Goal: Transaction & Acquisition: Purchase product/service

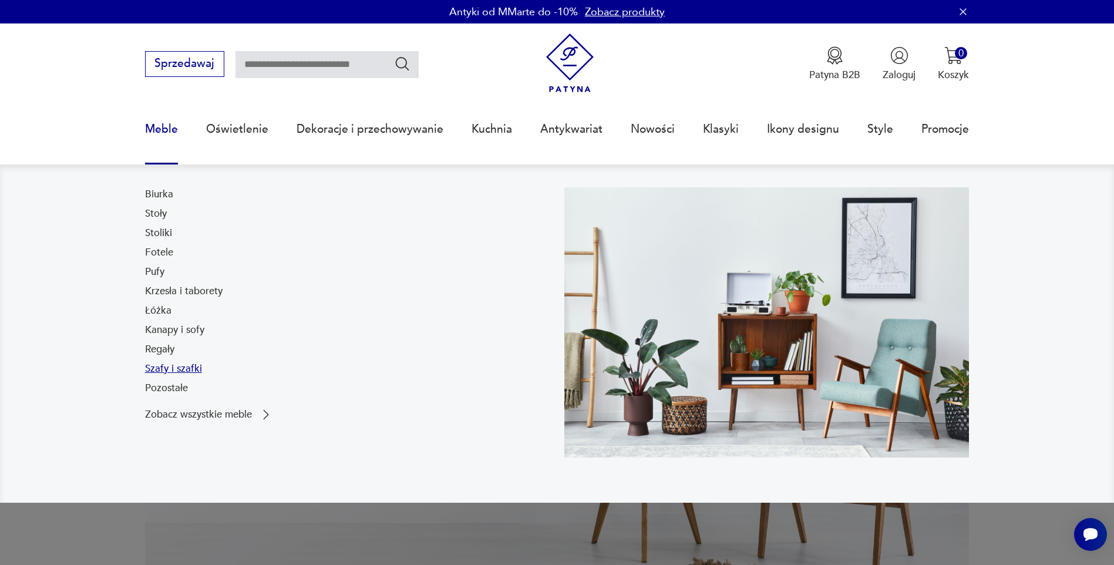
click at [173, 369] on link "Szafy i szafki" at bounding box center [173, 369] width 57 height 14
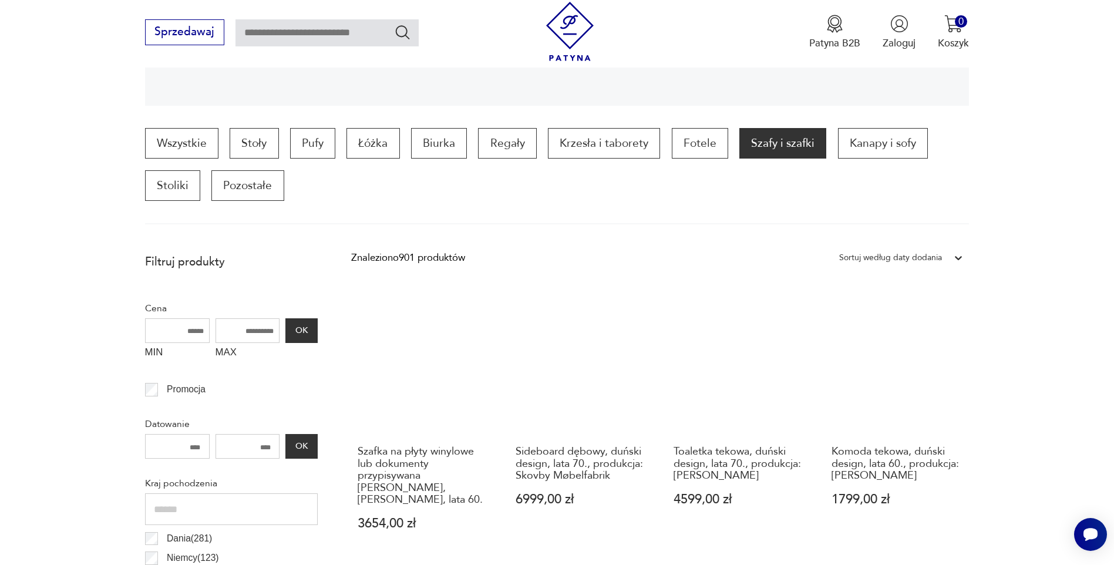
scroll to position [332, 0]
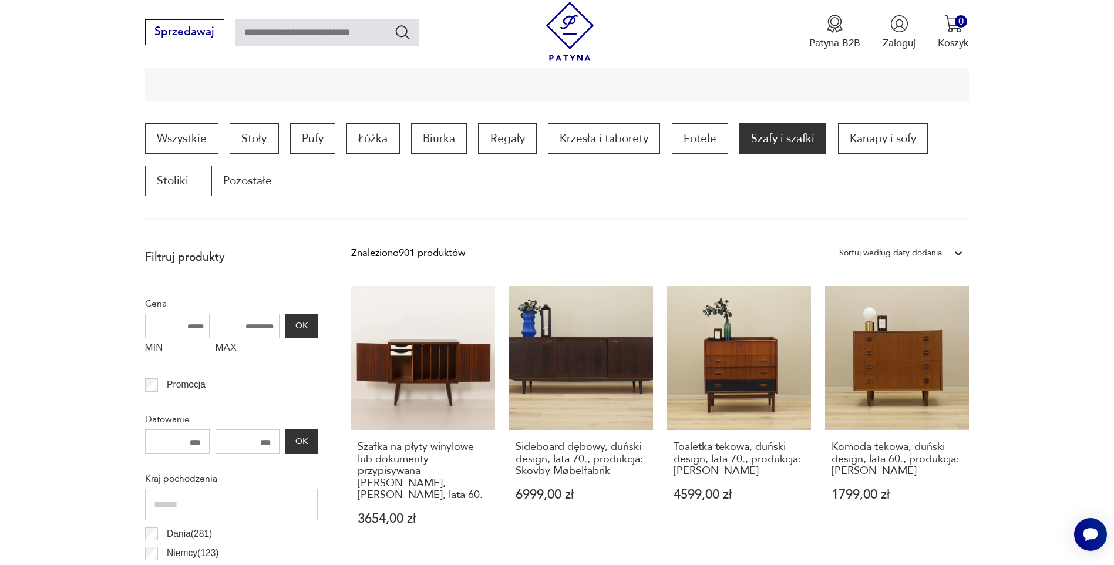
click at [923, 254] on div "Sortuj według daty dodania" at bounding box center [890, 253] width 103 height 15
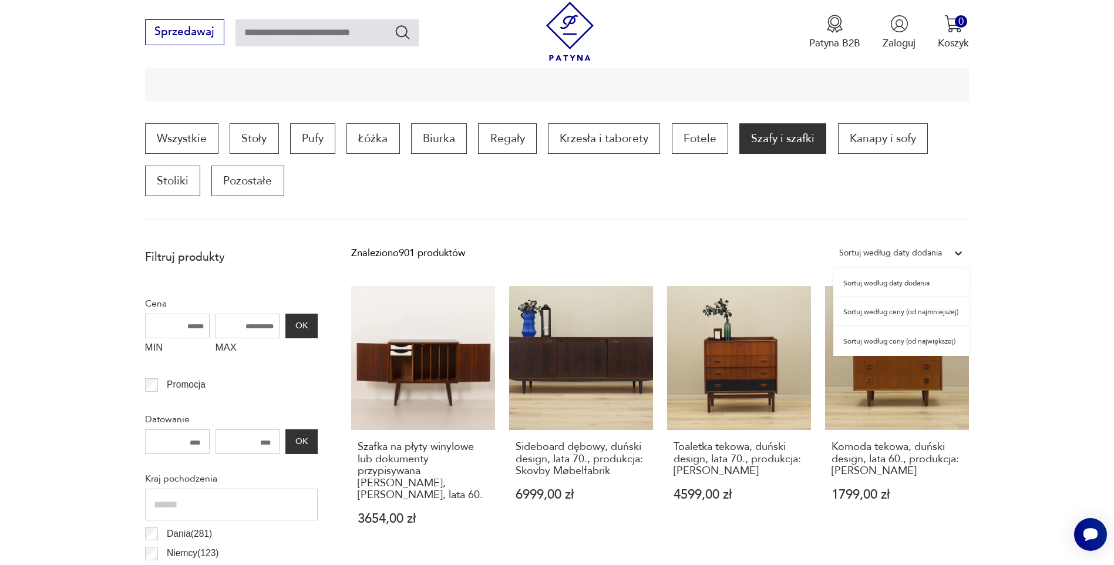
click at [915, 311] on div "Sortuj według ceny (od najmniejszej)" at bounding box center [902, 311] width 136 height 29
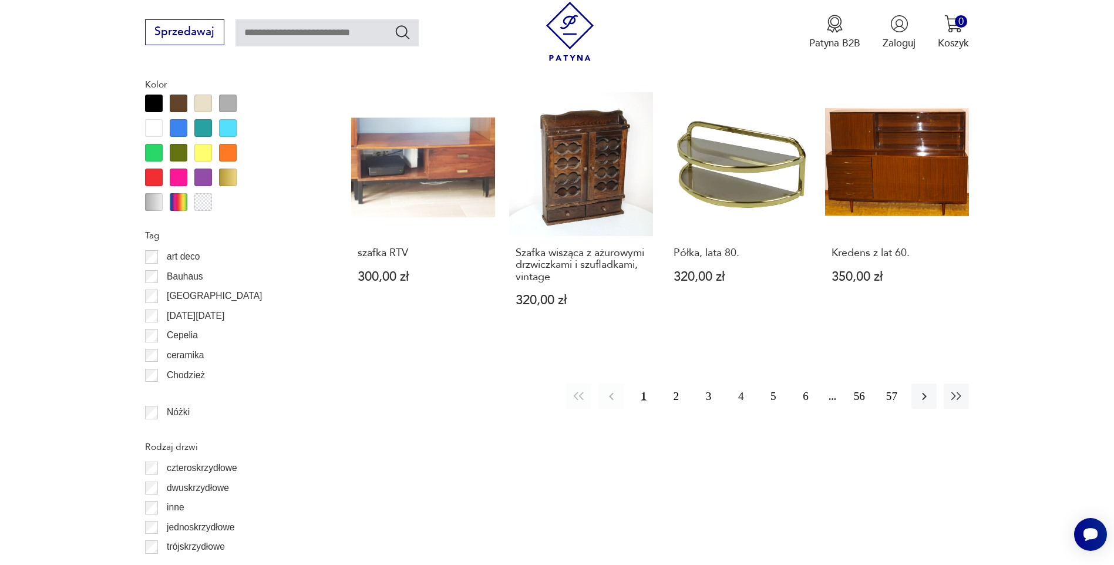
scroll to position [1338, 0]
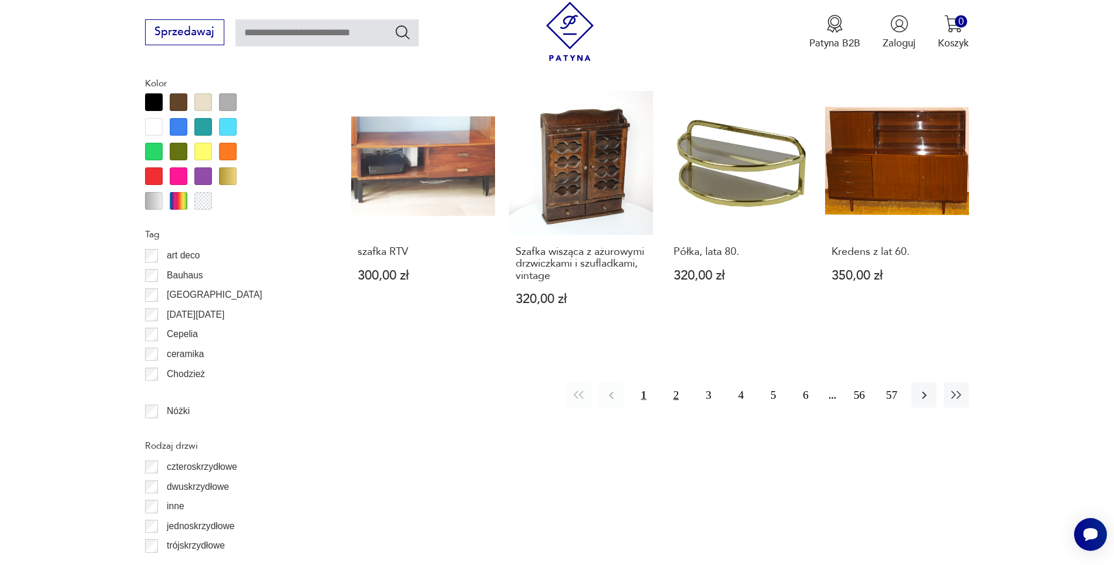
click at [671, 382] on button "2" at bounding box center [676, 394] width 25 height 25
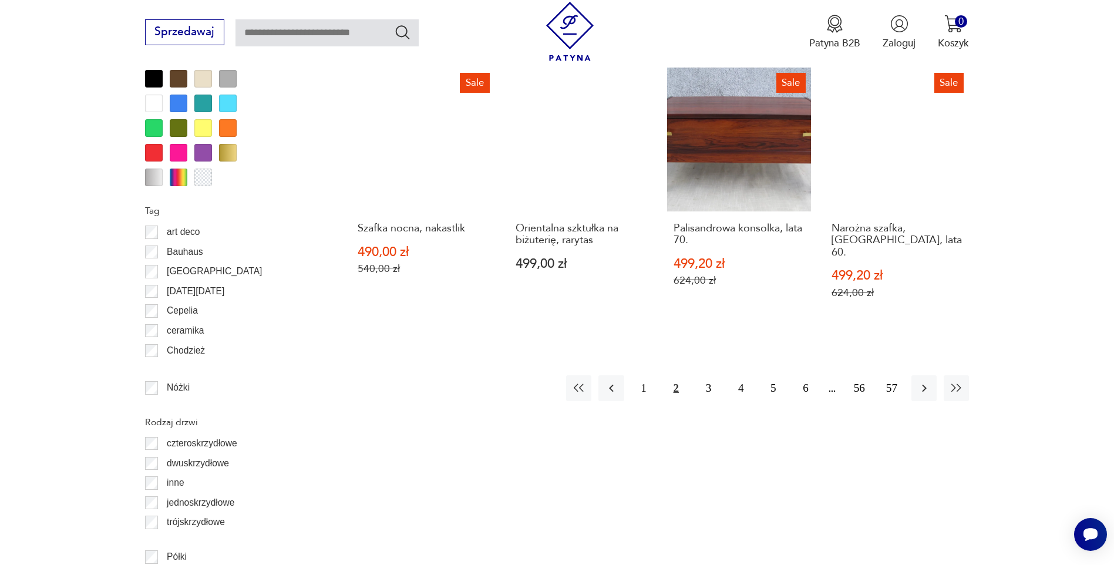
scroll to position [1456, 0]
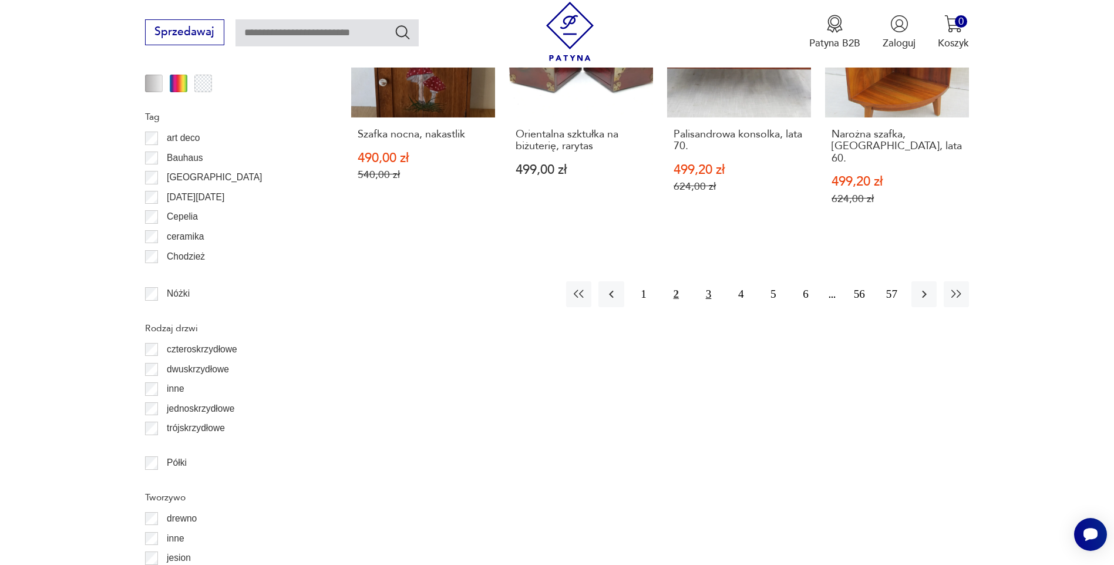
click at [710, 281] on button "3" at bounding box center [708, 293] width 25 height 25
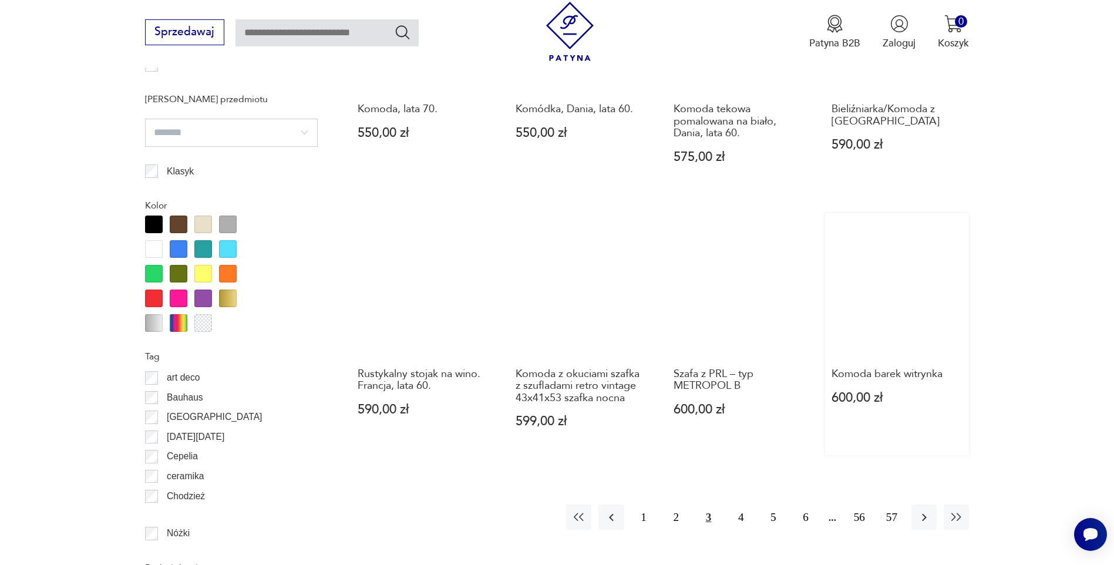
scroll to position [1221, 0]
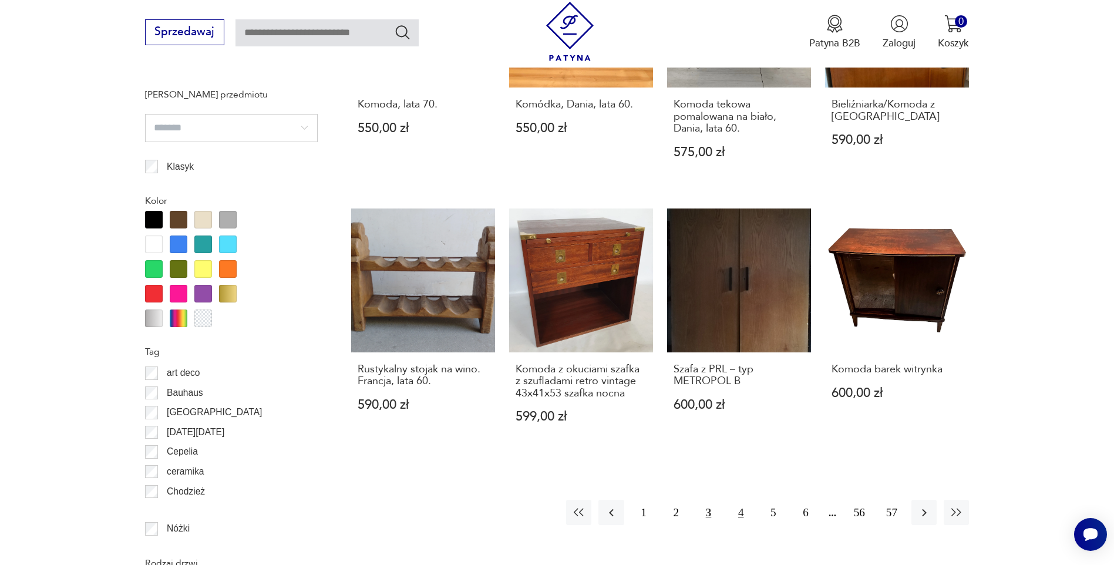
click at [744, 504] on button "4" at bounding box center [740, 512] width 25 height 25
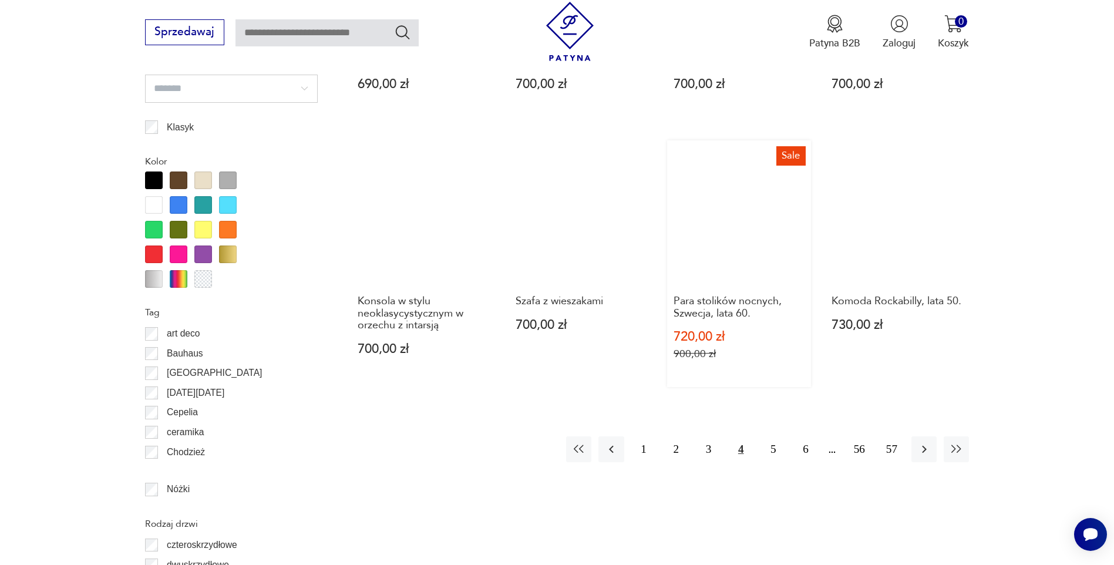
scroll to position [1279, 0]
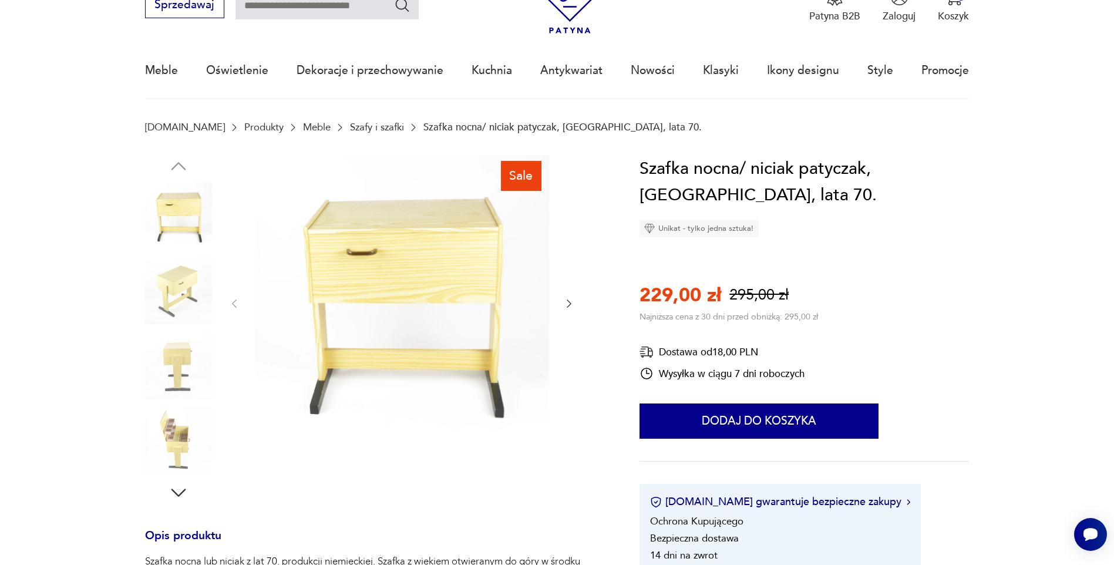
click at [572, 301] on icon "button" at bounding box center [569, 304] width 12 height 12
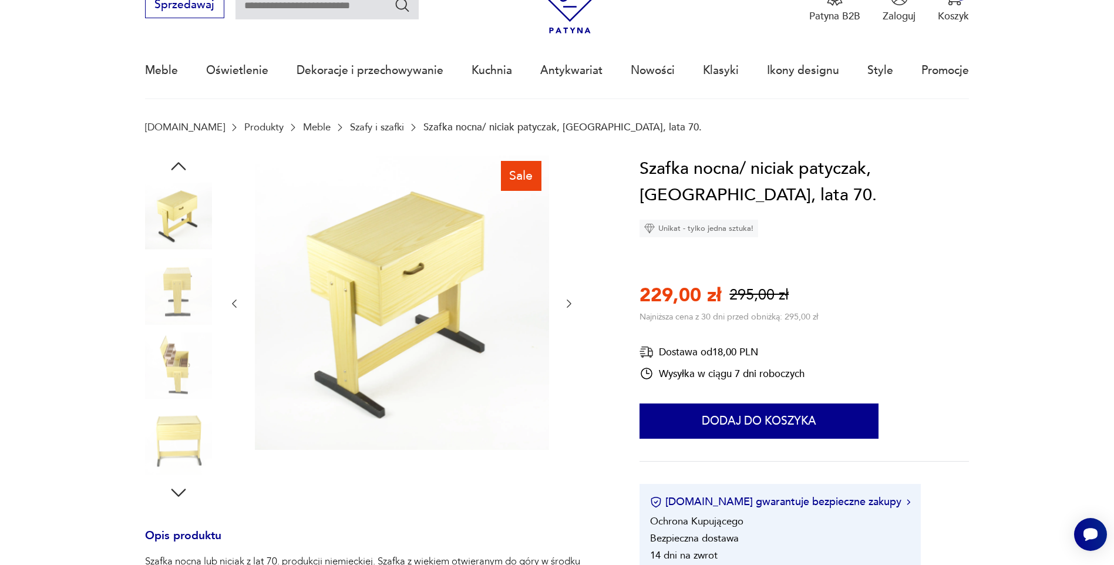
click at [571, 301] on icon "button" at bounding box center [569, 304] width 12 height 12
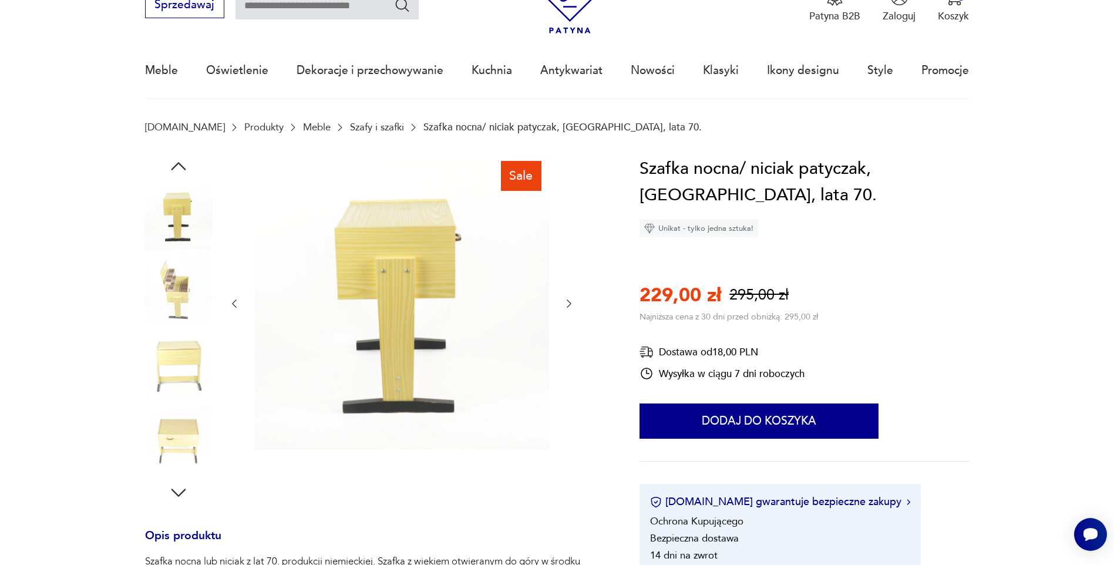
click at [571, 301] on icon "button" at bounding box center [569, 304] width 12 height 12
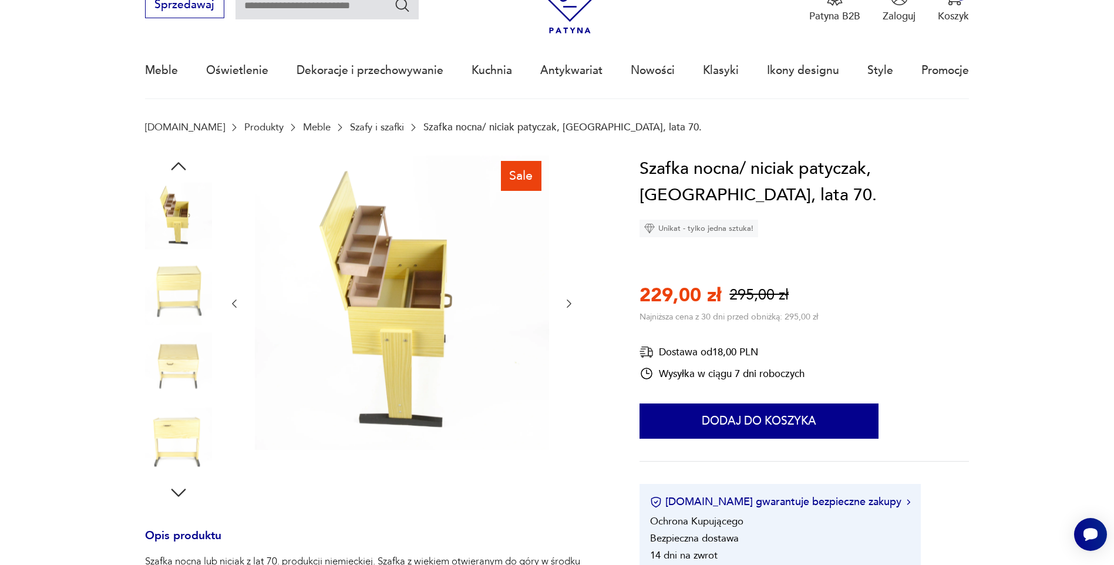
click at [571, 301] on icon "button" at bounding box center [569, 304] width 12 height 12
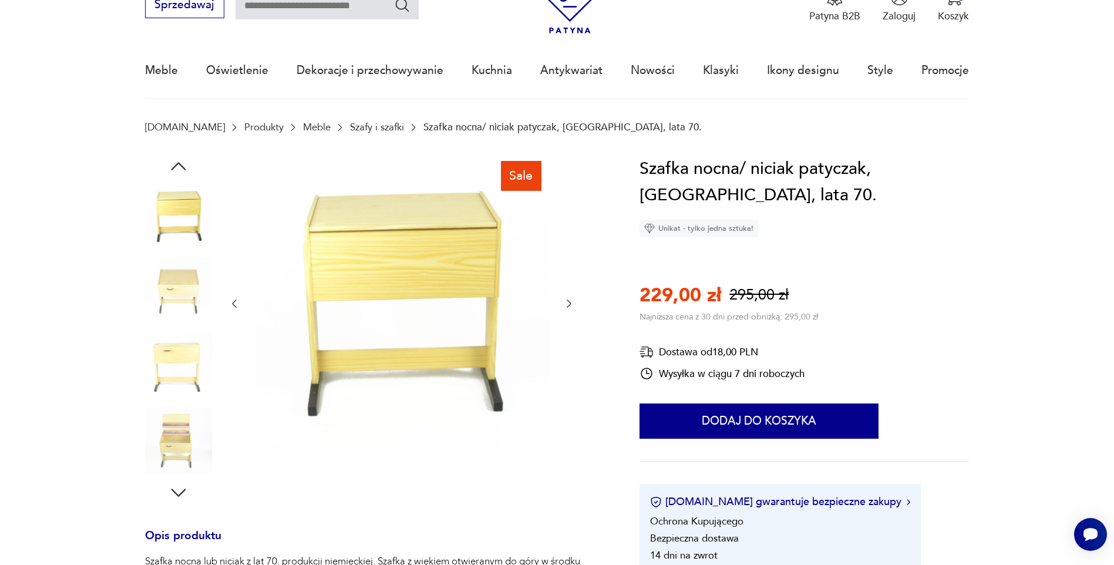
click at [571, 301] on icon "button" at bounding box center [569, 304] width 12 height 12
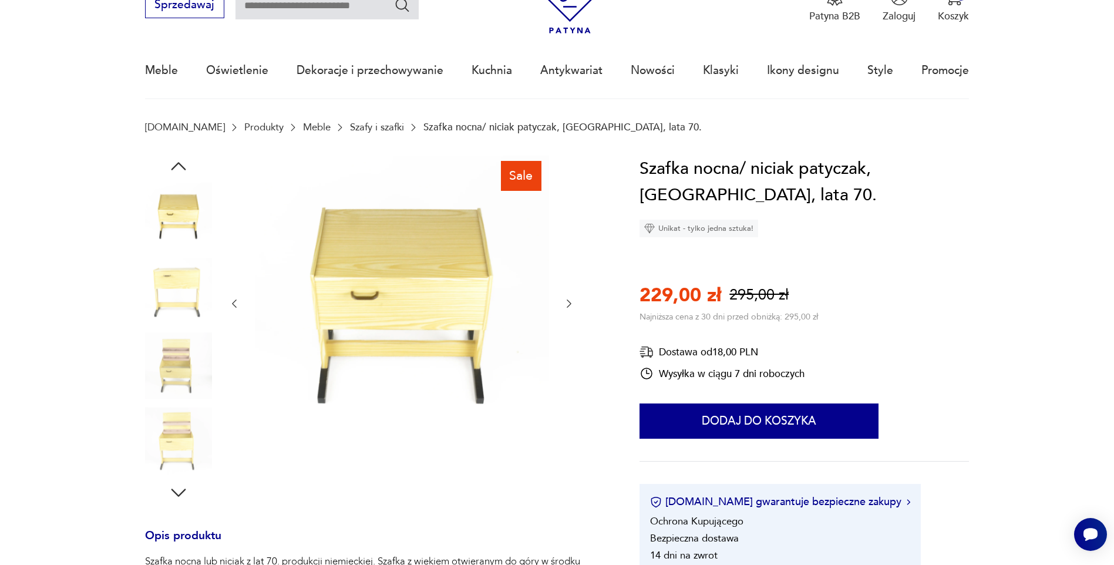
click at [571, 301] on icon "button" at bounding box center [569, 304] width 12 height 12
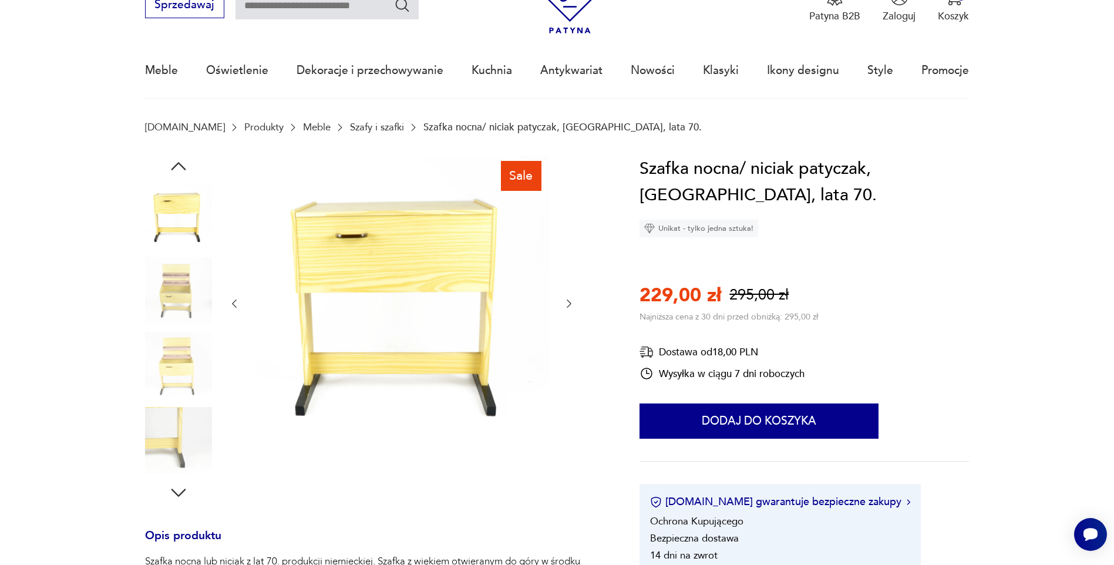
click at [571, 301] on icon "button" at bounding box center [569, 304] width 12 height 12
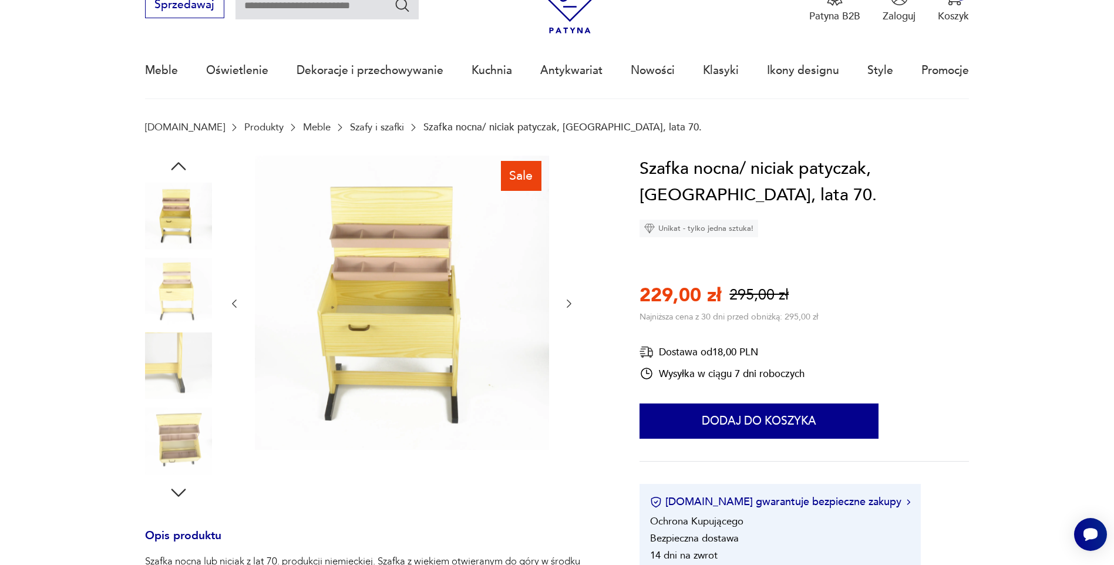
click at [571, 301] on icon "button" at bounding box center [569, 304] width 12 height 12
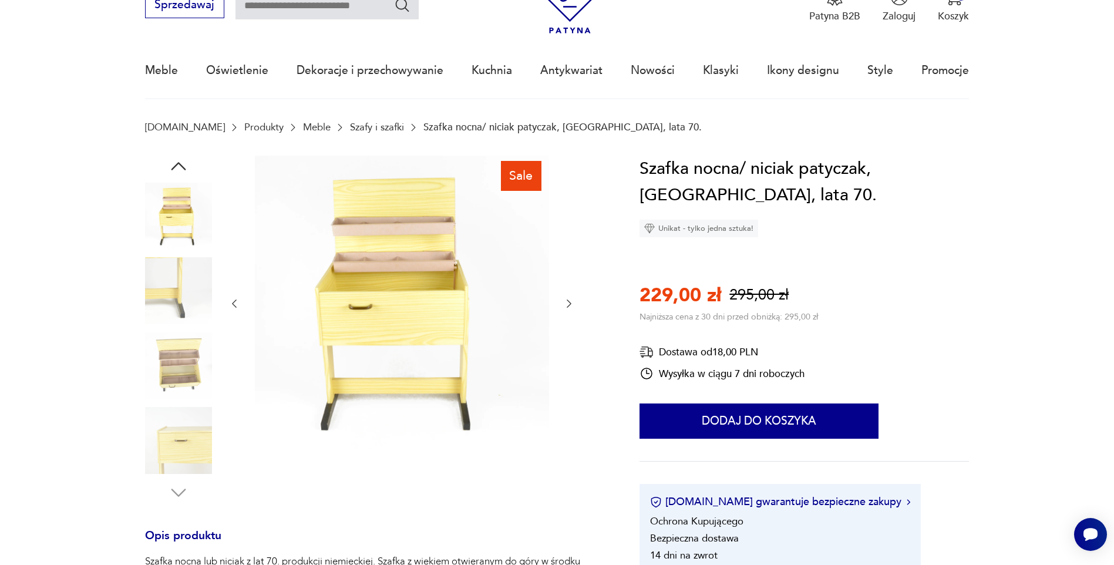
click at [571, 301] on icon "button" at bounding box center [569, 304] width 12 height 12
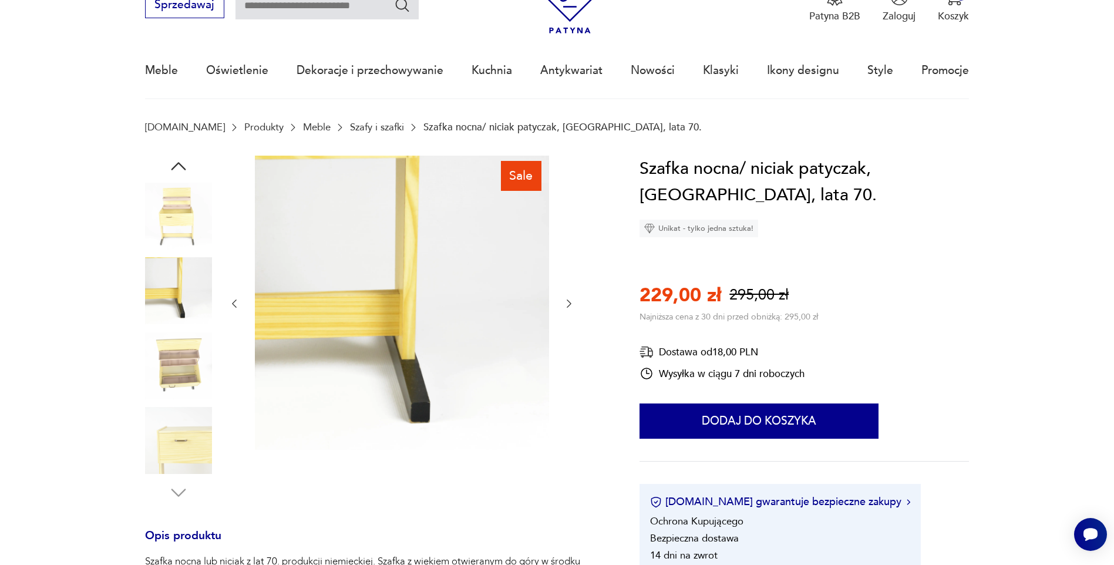
click at [571, 301] on icon "button" at bounding box center [569, 304] width 12 height 12
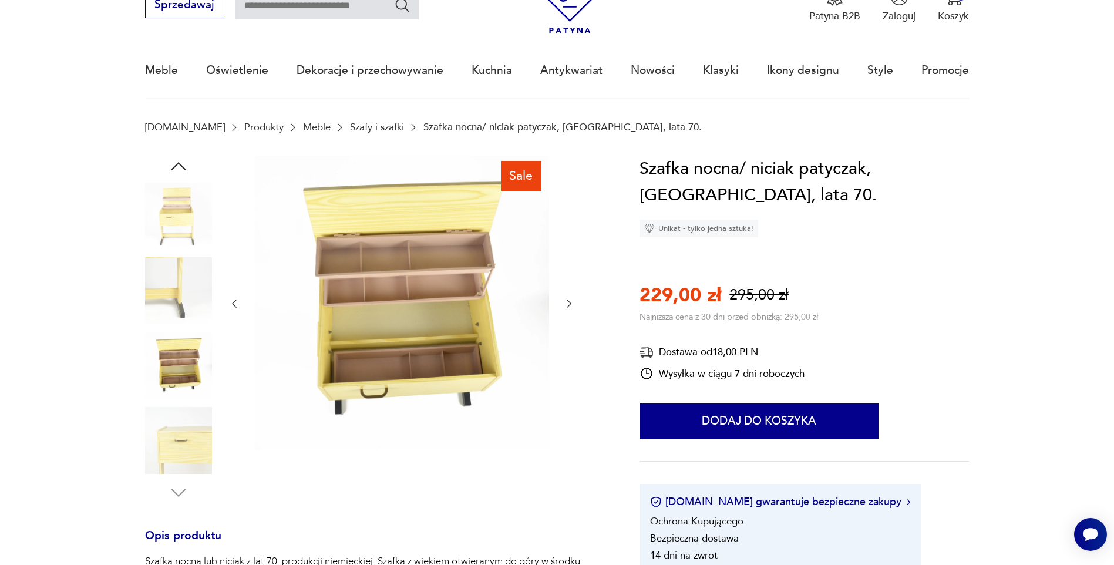
click at [571, 301] on icon "button" at bounding box center [569, 304] width 12 height 12
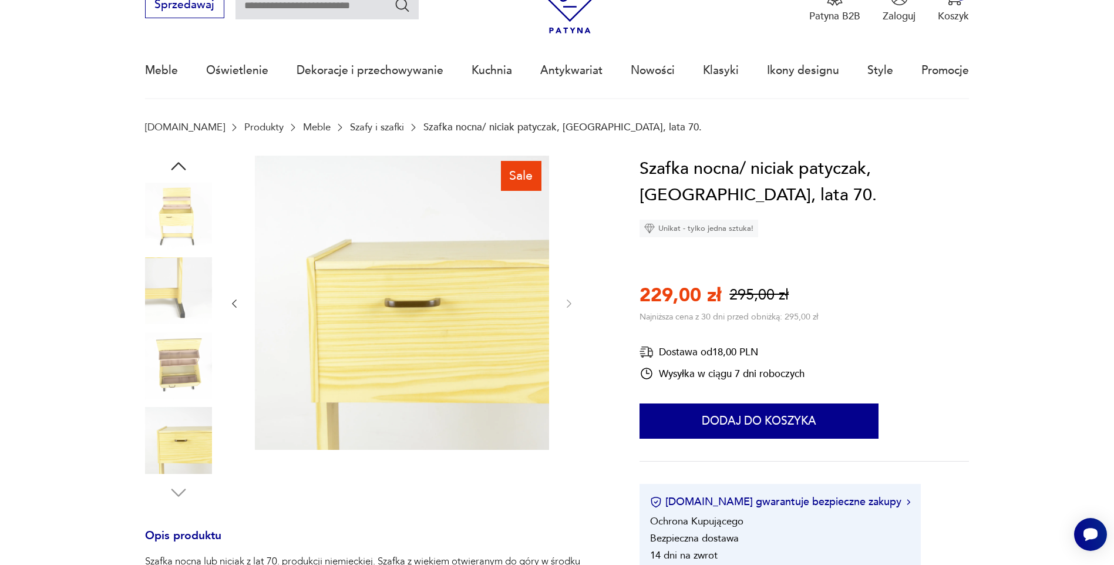
click at [169, 209] on img at bounding box center [178, 216] width 67 height 67
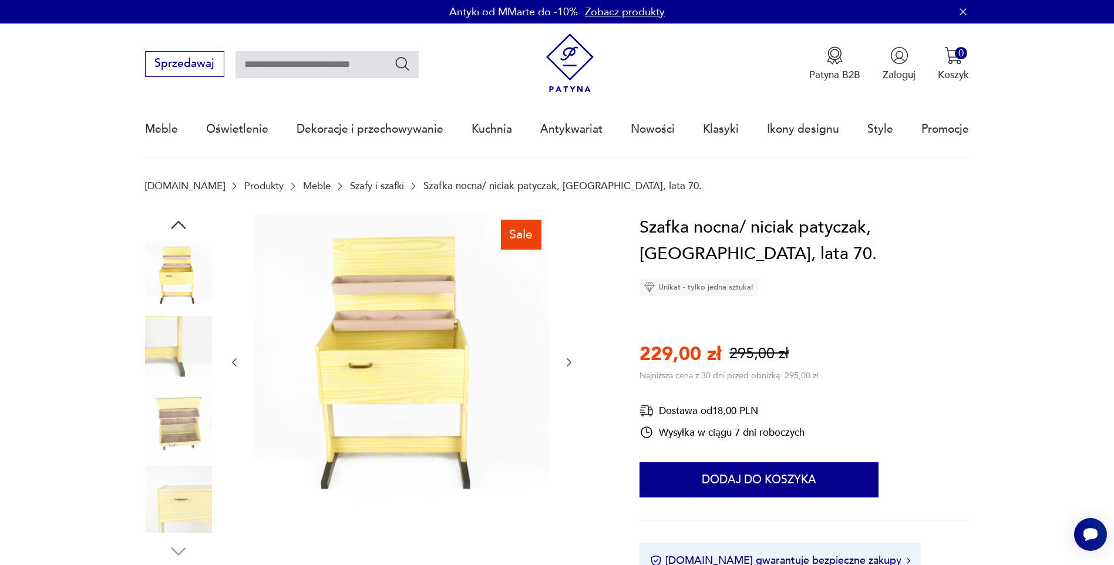
click at [181, 220] on icon "button" at bounding box center [178, 224] width 21 height 21
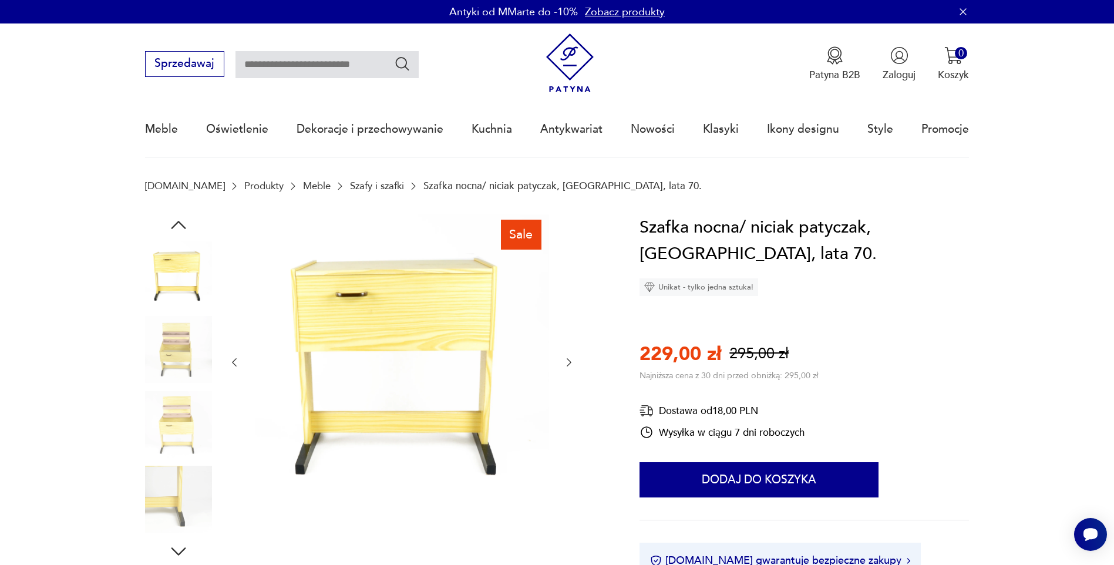
click at [181, 220] on icon "button" at bounding box center [178, 224] width 21 height 21
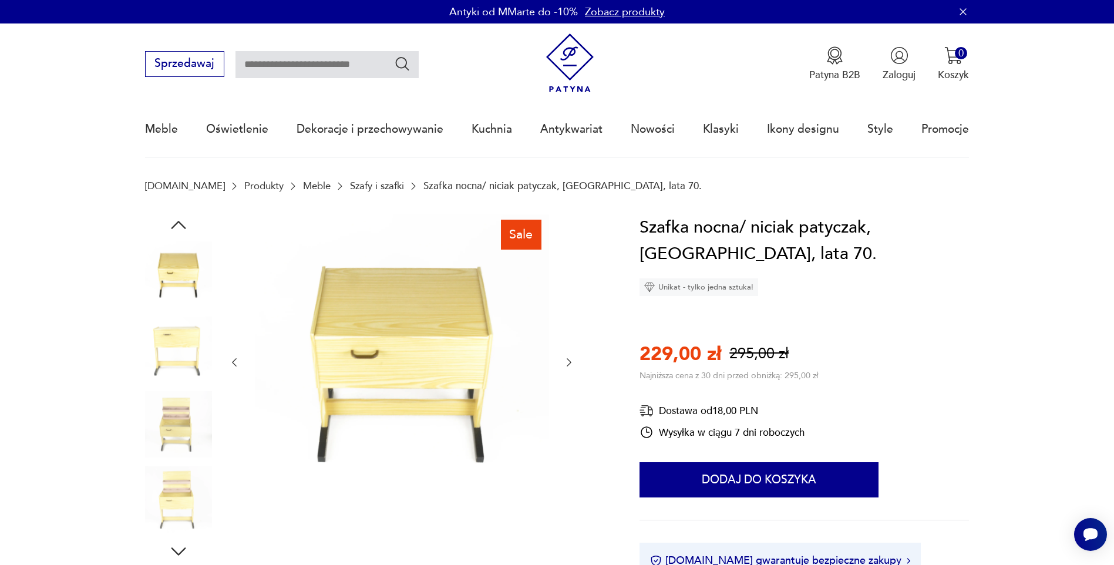
click at [175, 284] on img at bounding box center [178, 274] width 67 height 67
